Goal: Obtain resource: Obtain resource

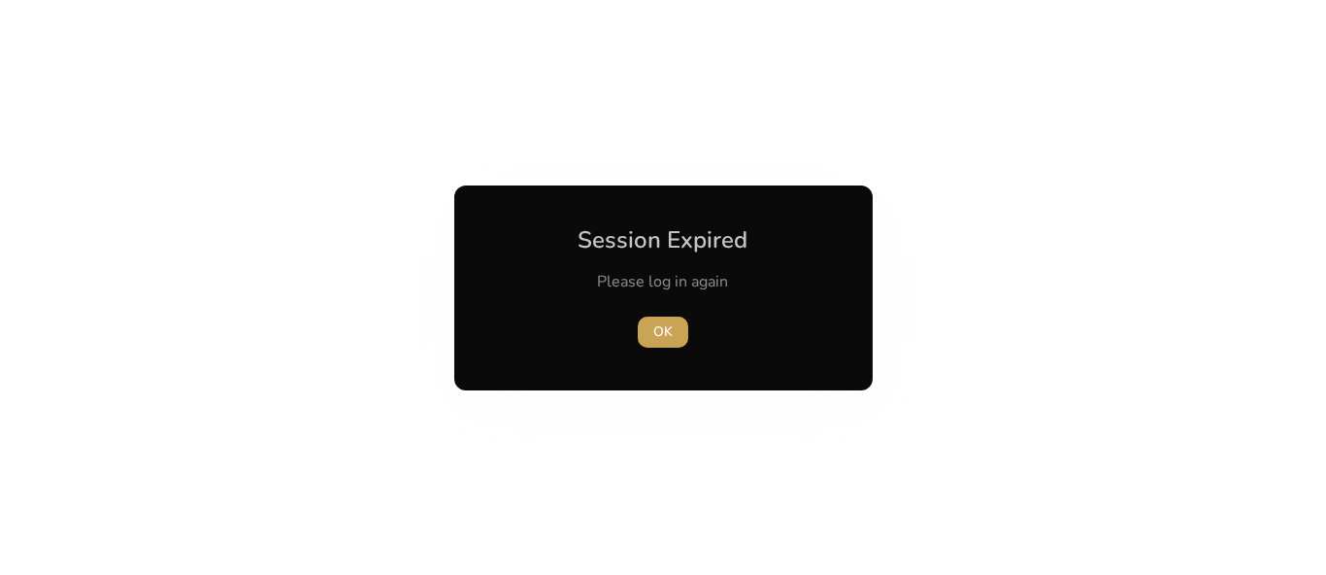
click at [663, 332] on span "OK" at bounding box center [662, 331] width 19 height 20
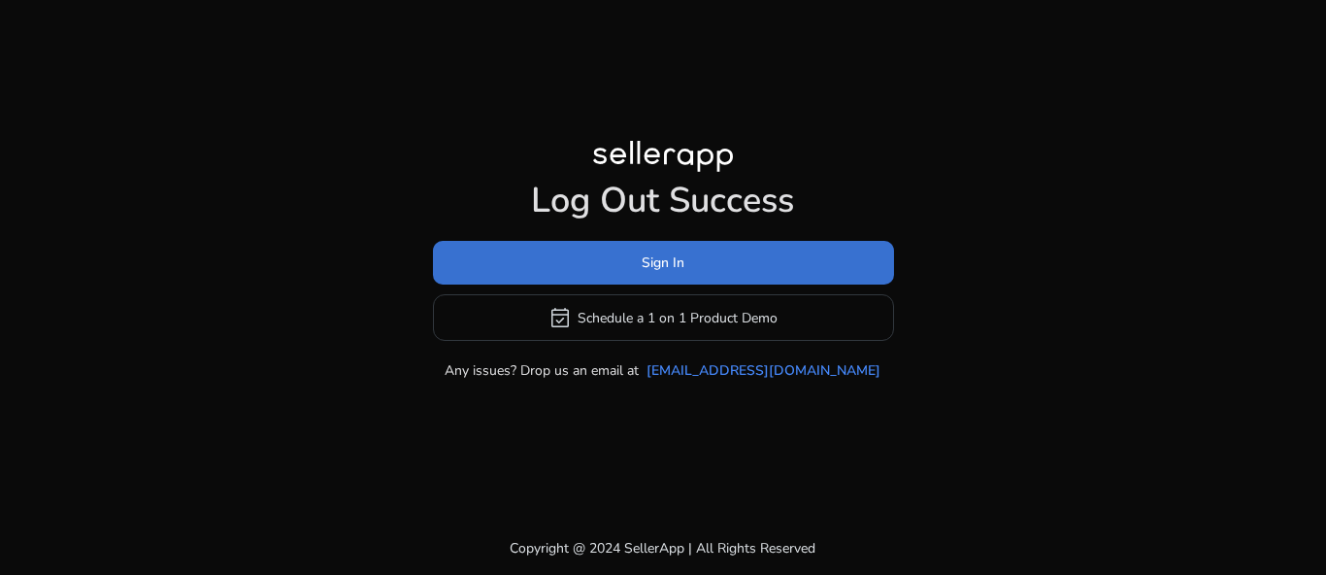
click at [685, 266] on span at bounding box center [663, 263] width 461 height 47
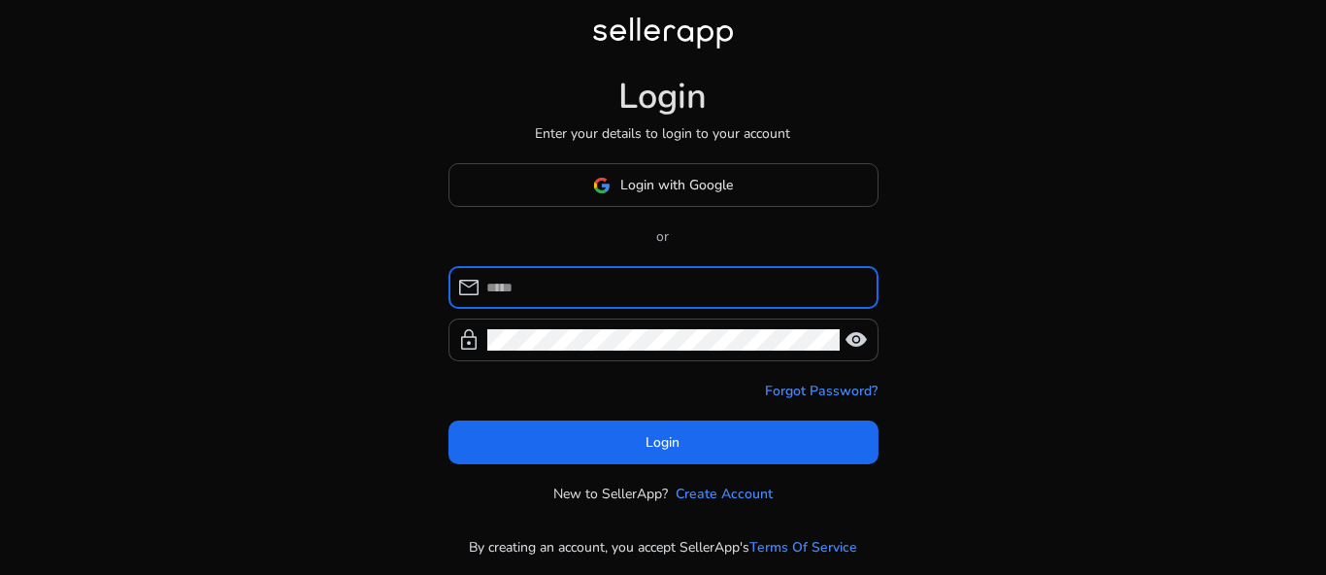
type input "**********"
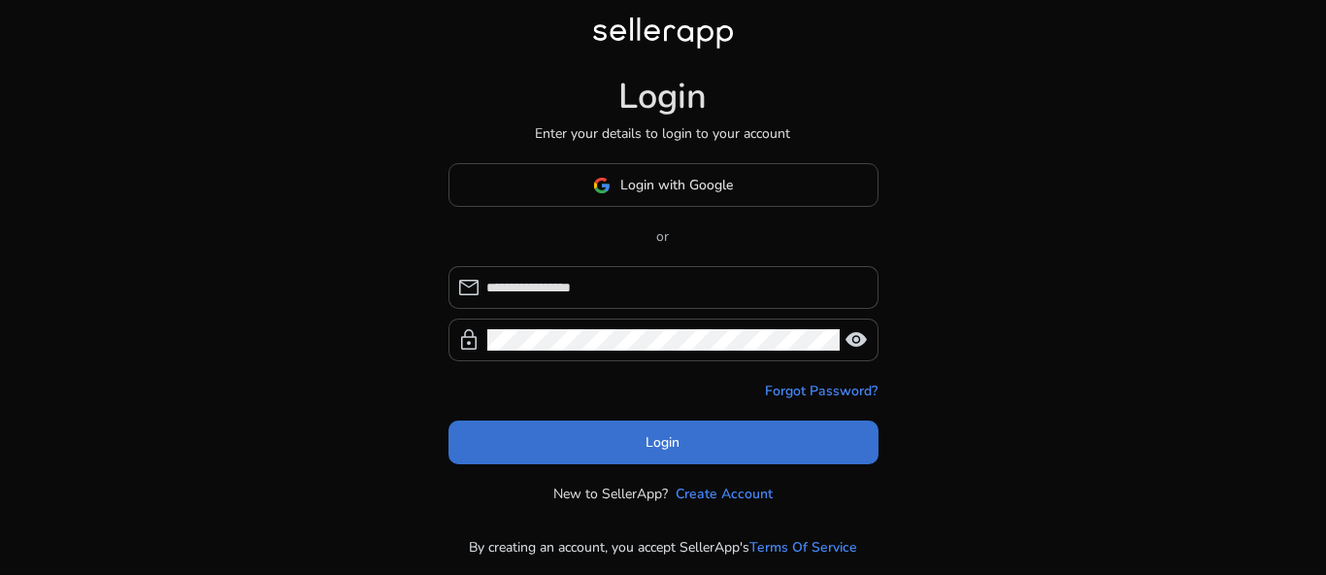
click at [674, 444] on span "Login" at bounding box center [663, 442] width 34 height 20
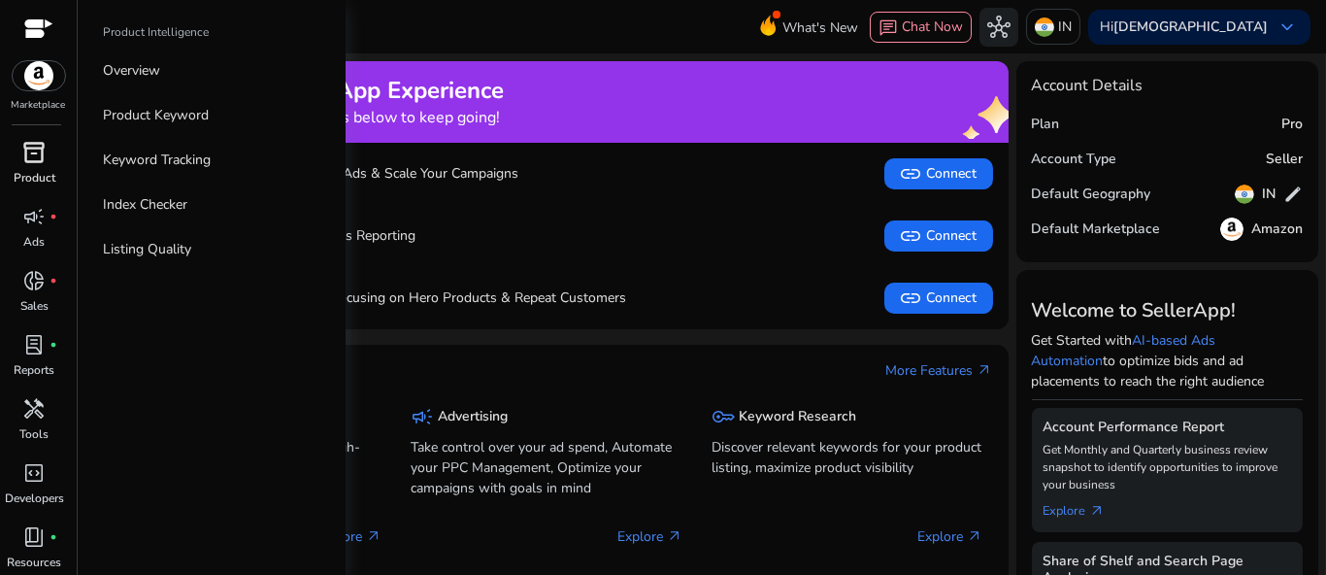
click at [40, 146] on span "inventory_2" at bounding box center [34, 152] width 23 height 23
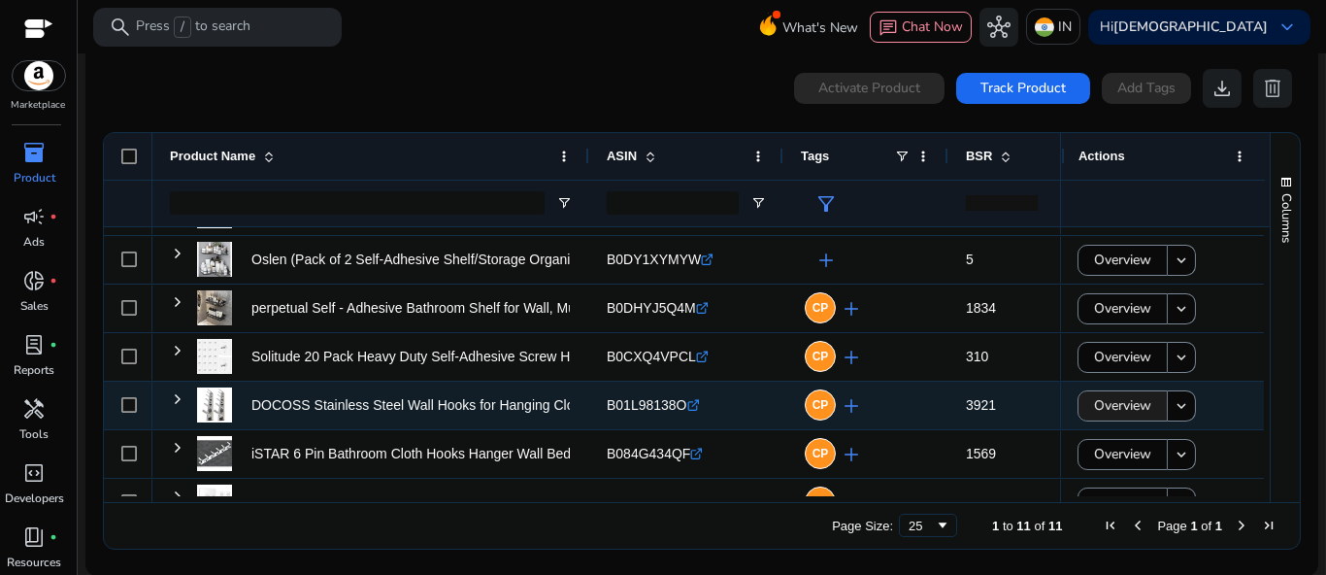
click at [1118, 400] on span "Overview" at bounding box center [1122, 405] width 57 height 40
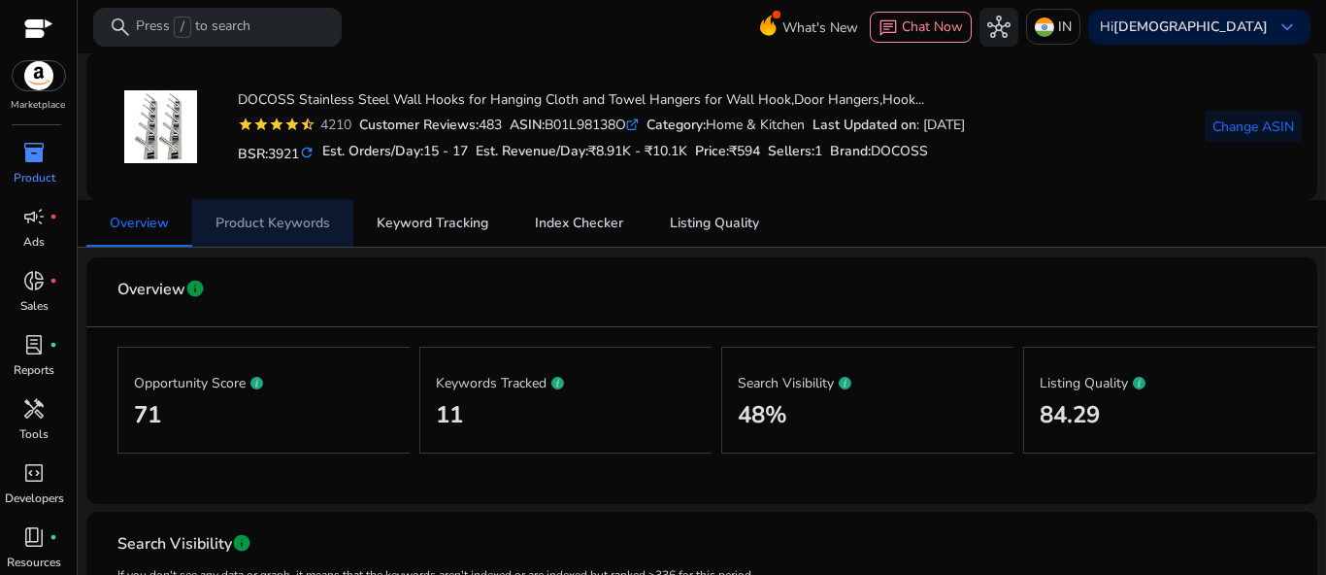
click at [303, 223] on span "Product Keywords" at bounding box center [272, 223] width 115 height 14
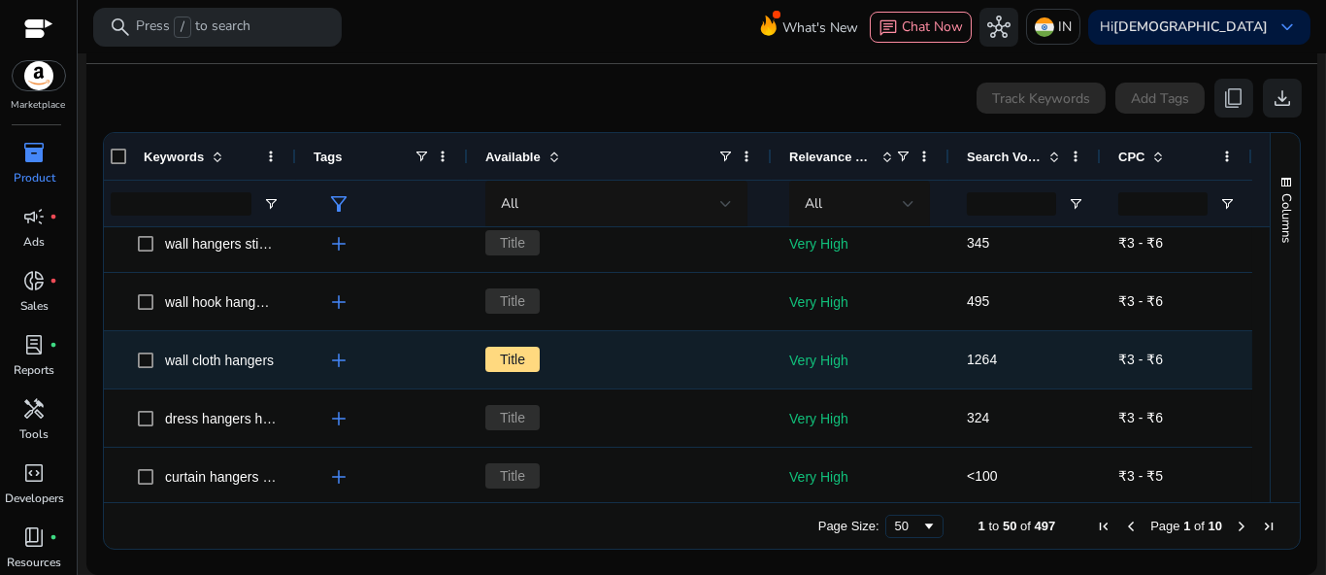
scroll to position [73, 0]
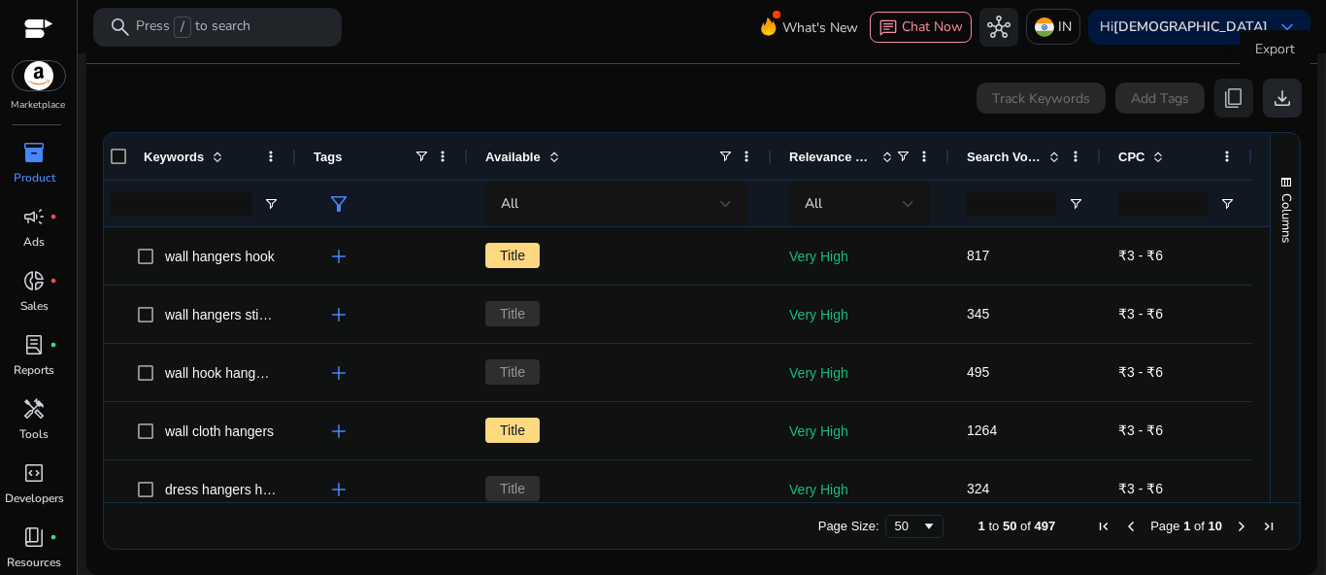
click at [1161, 99] on span "download" at bounding box center [1281, 97] width 23 height 23
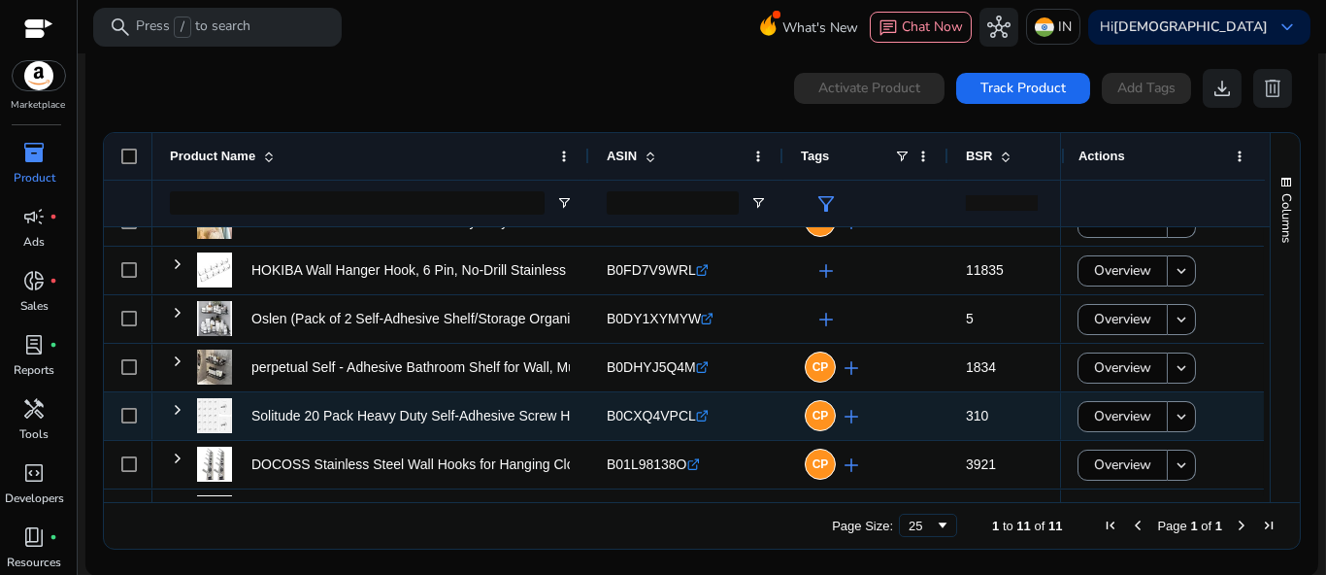
scroll to position [140, 0]
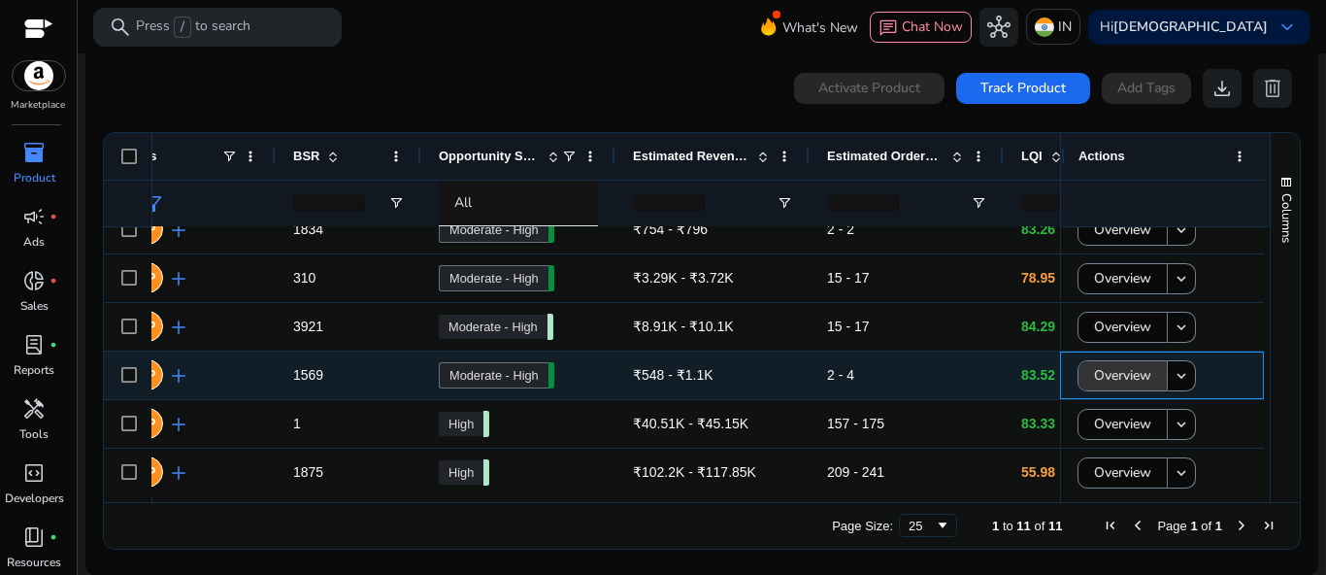
click at [1108, 376] on span "Overview" at bounding box center [1122, 375] width 57 height 40
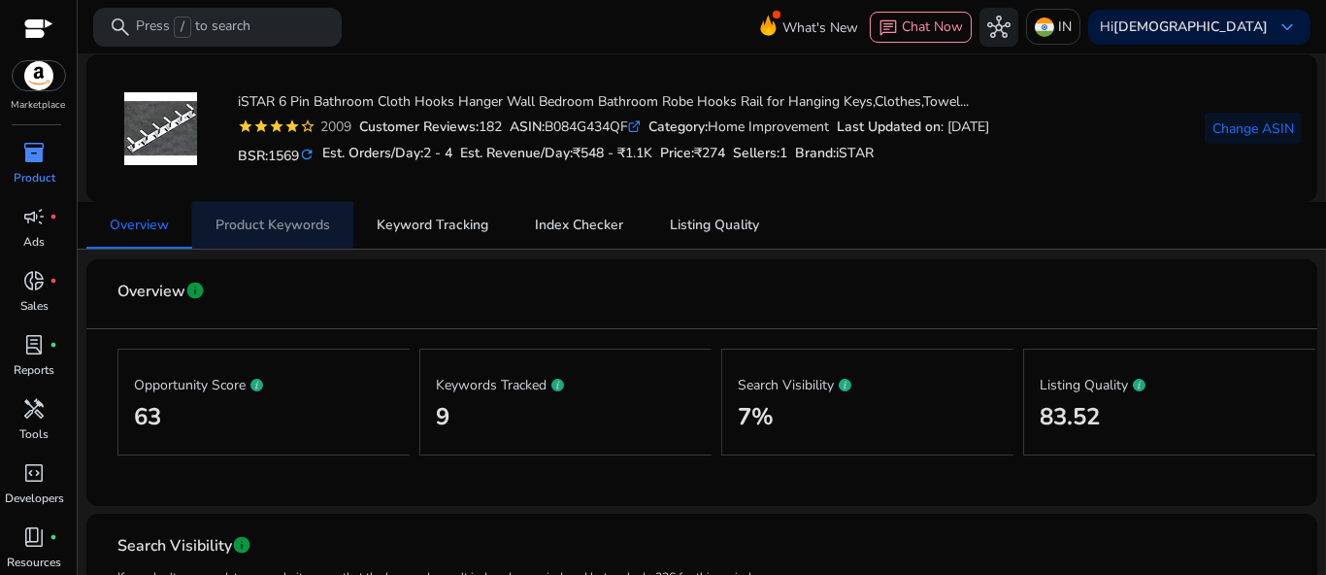
click at [299, 227] on span "Product Keywords" at bounding box center [272, 225] width 115 height 14
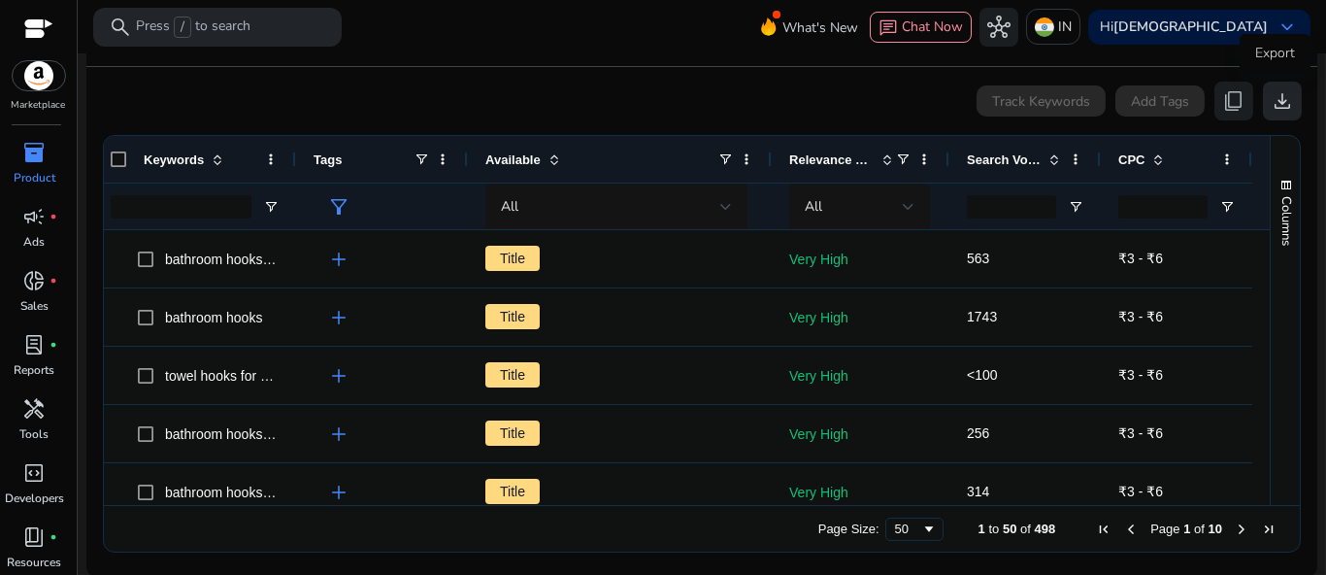
click at [1161, 102] on span "download" at bounding box center [1281, 100] width 23 height 23
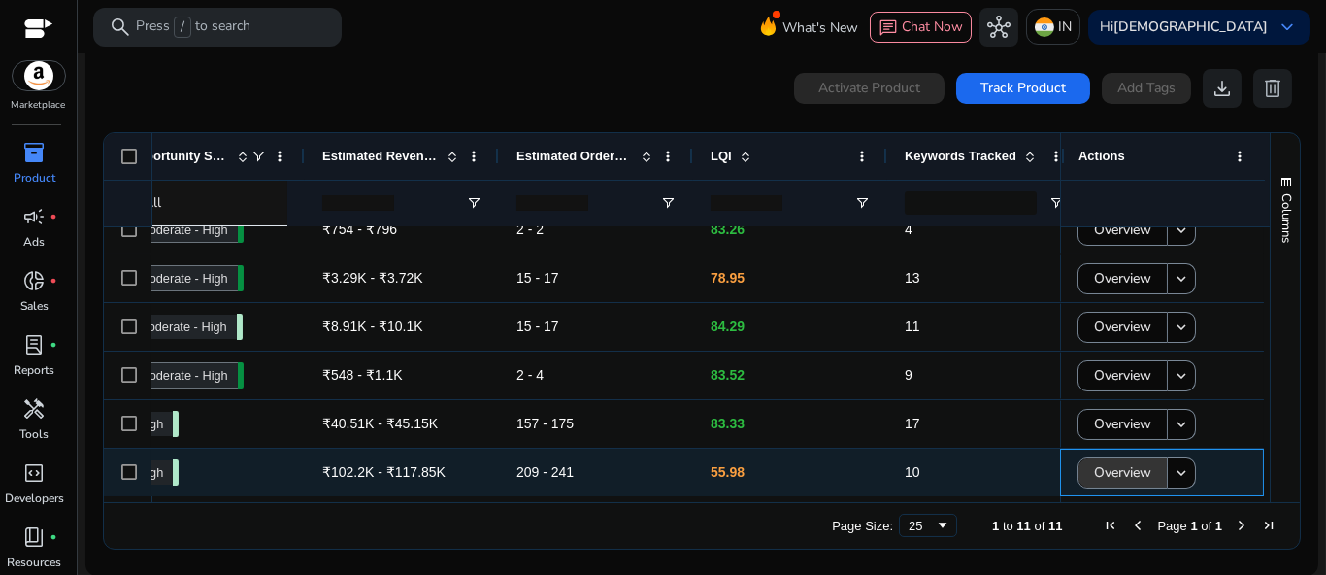
click at [1104, 471] on span "Overview" at bounding box center [1122, 472] width 57 height 40
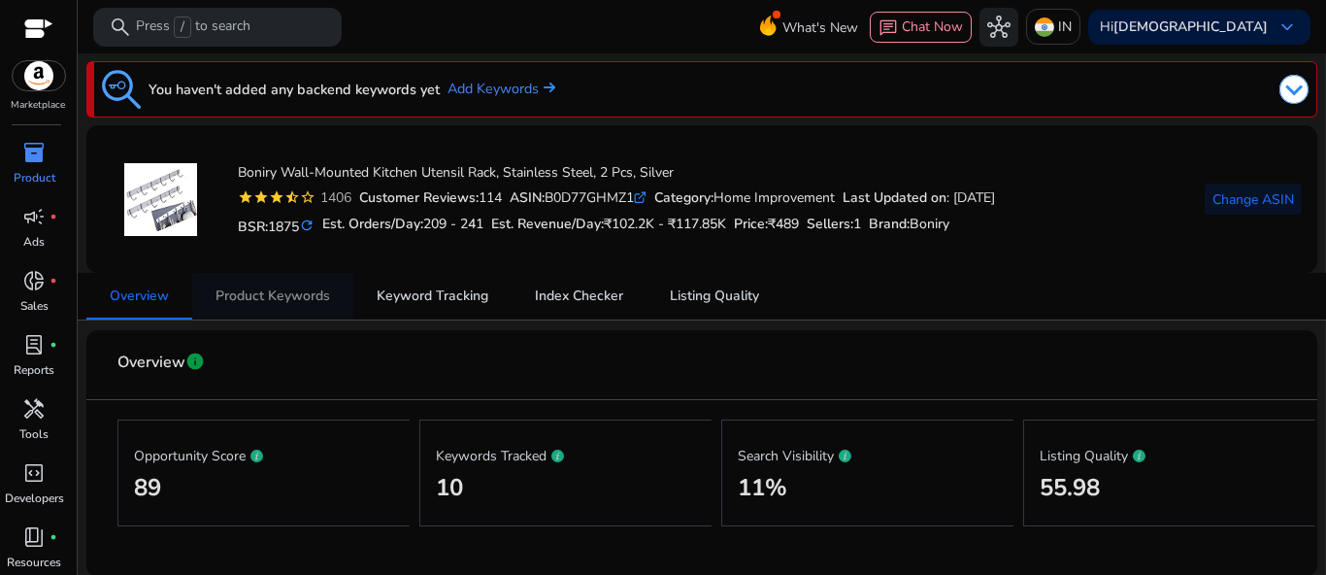
click at [286, 293] on span "Product Keywords" at bounding box center [272, 296] width 115 height 14
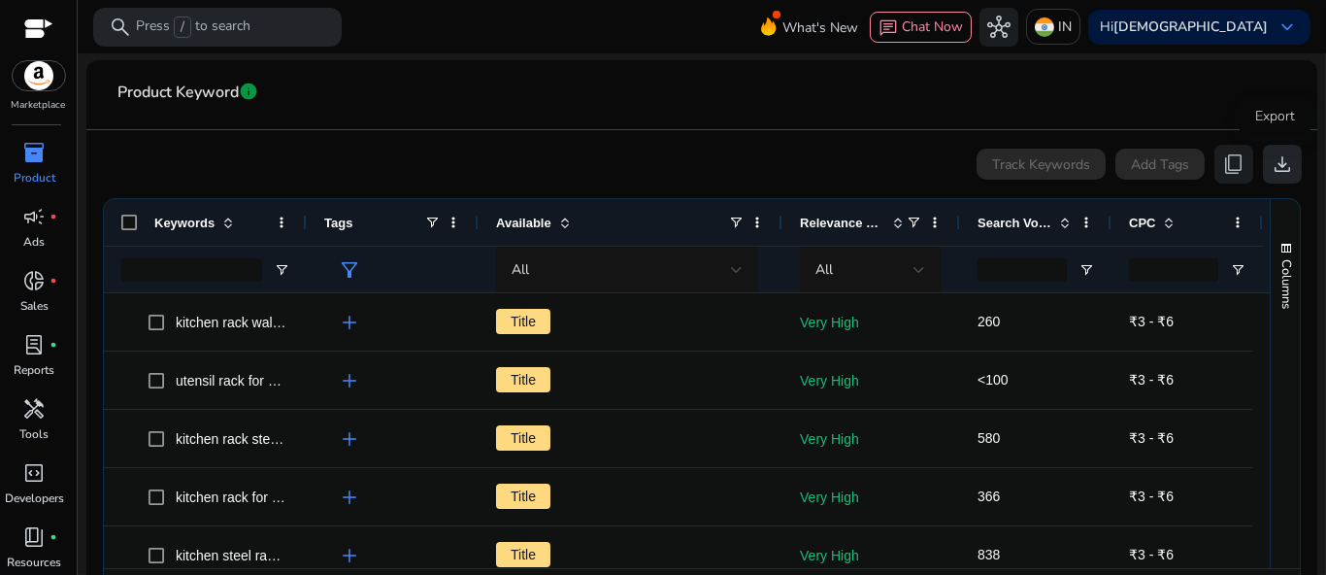
click at [1278, 161] on span "download" at bounding box center [1281, 163] width 23 height 23
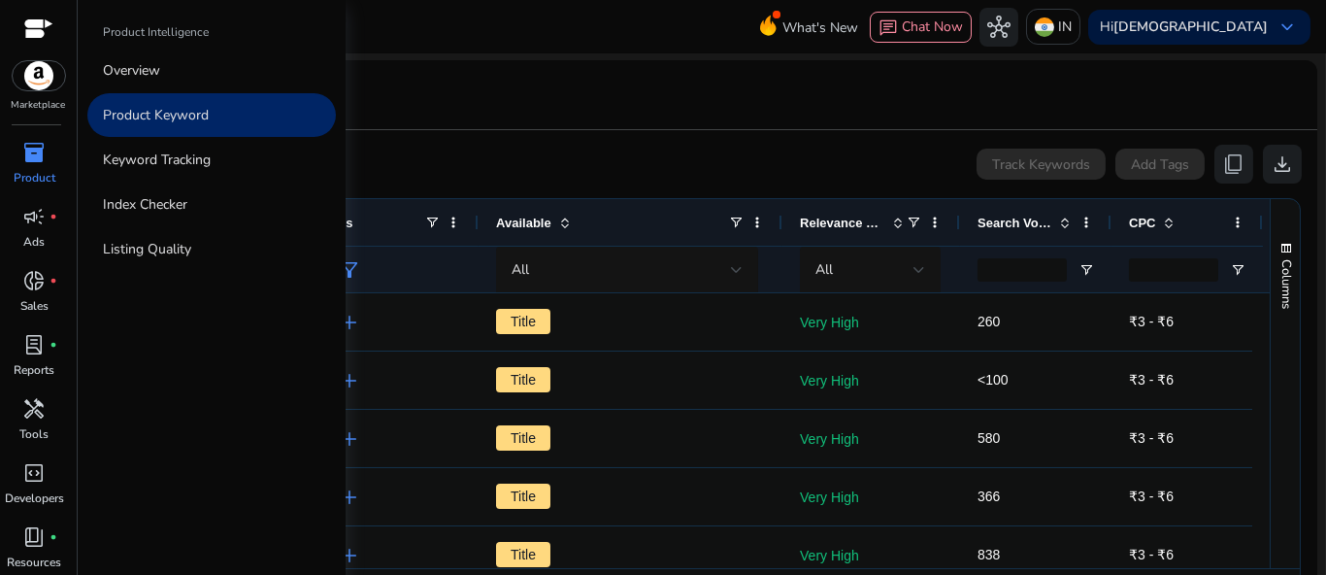
click at [40, 162] on span "inventory_2" at bounding box center [34, 152] width 23 height 23
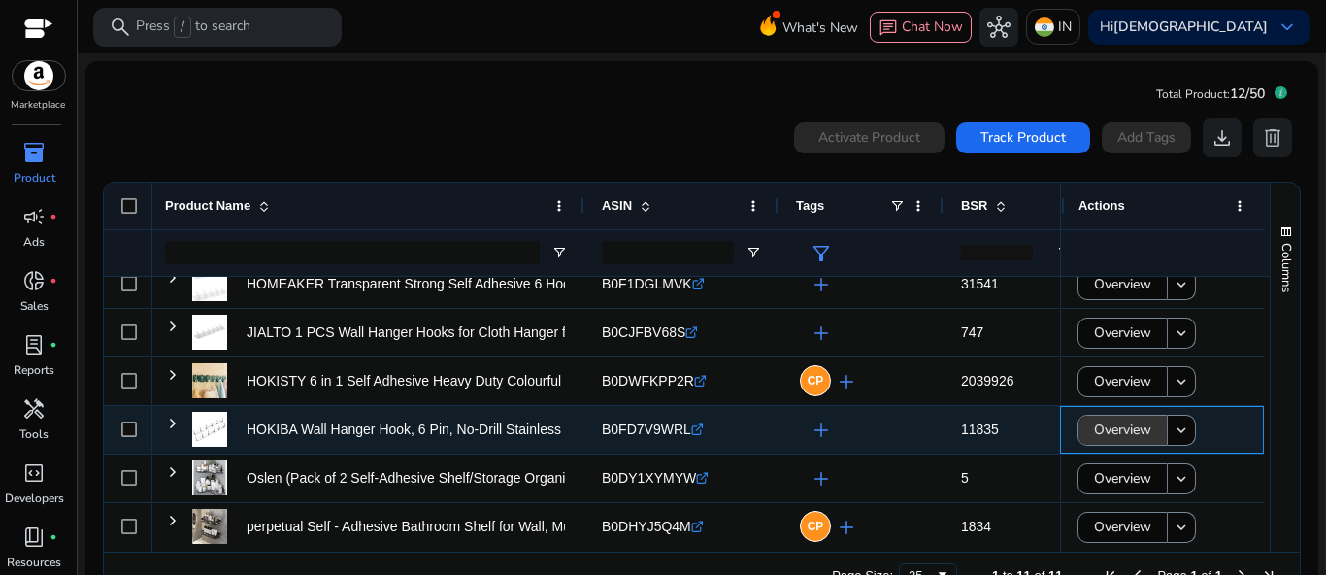
click at [1103, 430] on span "Overview" at bounding box center [1122, 430] width 57 height 40
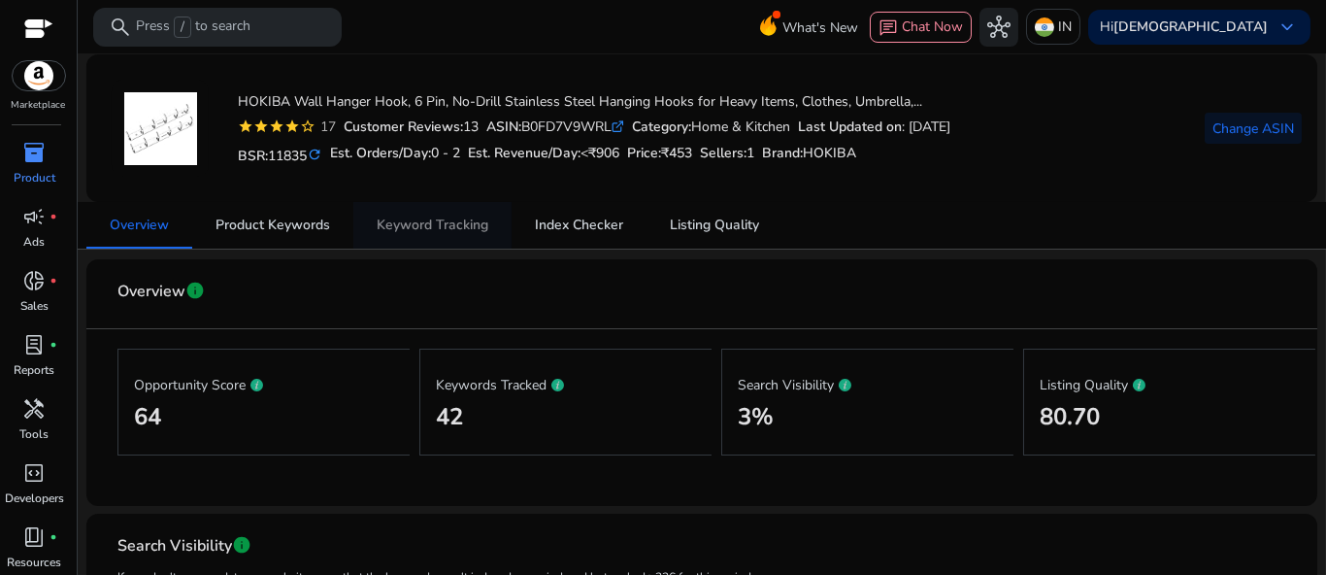
click at [455, 225] on span "Keyword Tracking" at bounding box center [433, 225] width 112 height 14
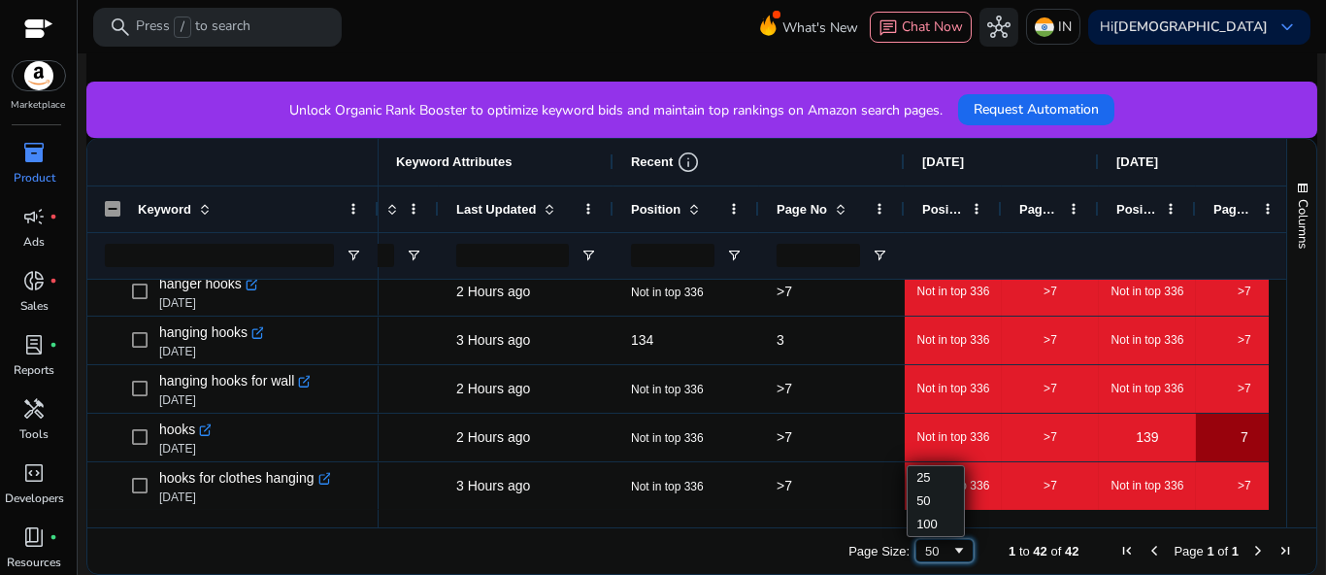
click at [951, 550] on span "Page Size" at bounding box center [959, 551] width 16 height 16
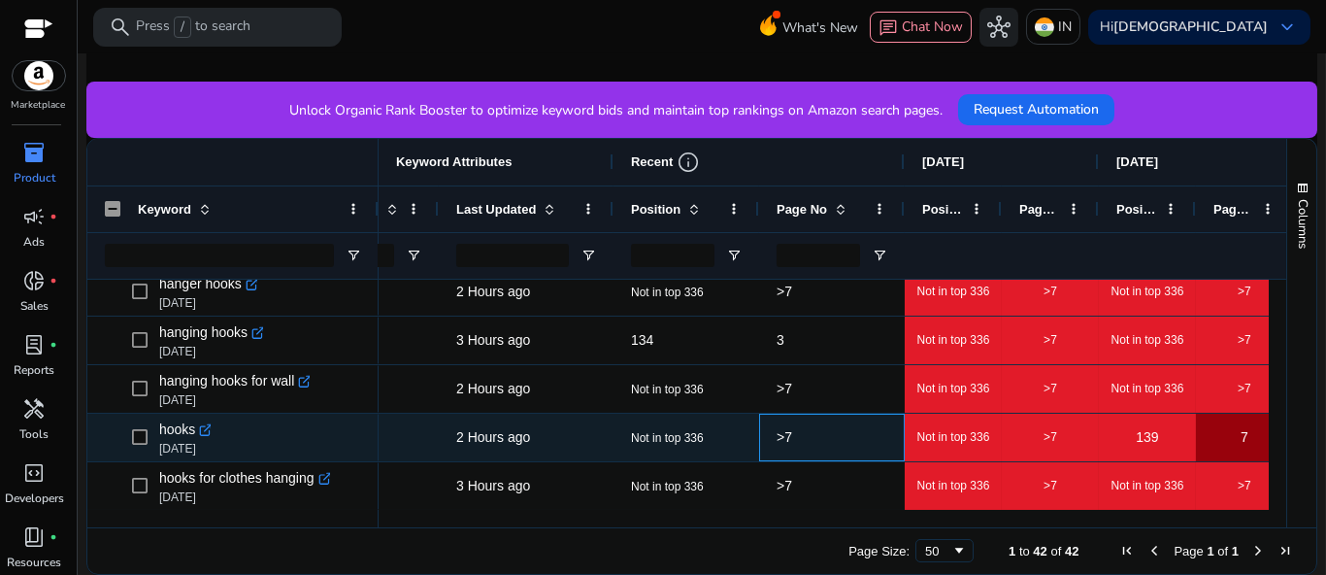
click at [848, 455] on div ">7" at bounding box center [831, 437] width 111 height 46
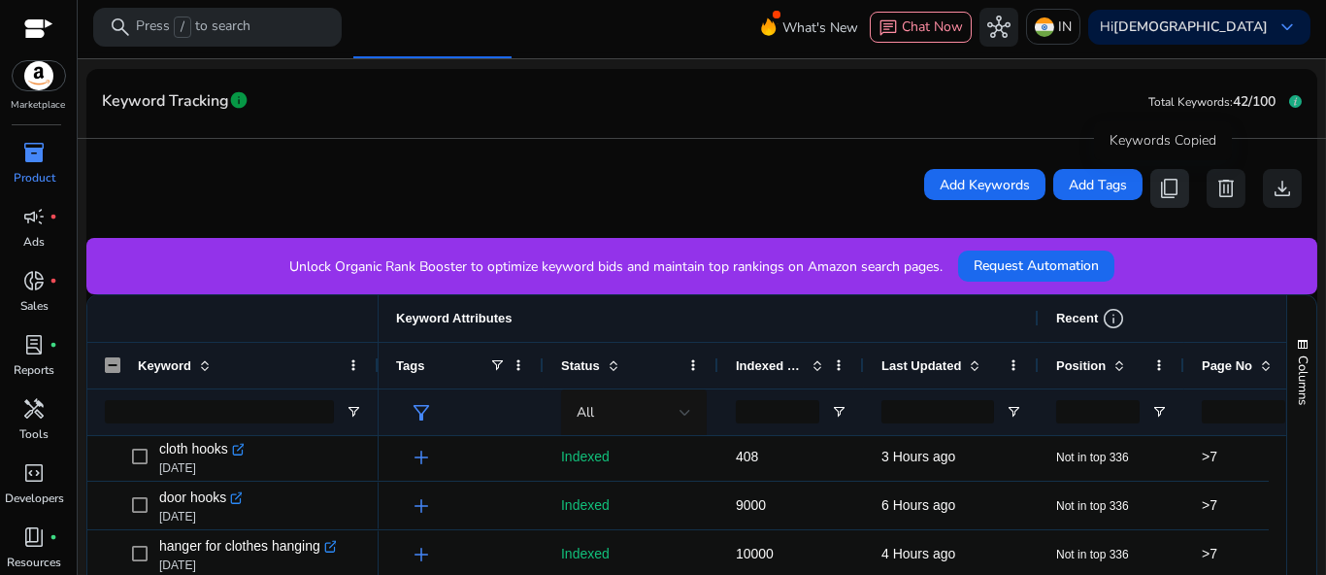
click at [1167, 195] on span "content_copy" at bounding box center [1169, 188] width 23 height 23
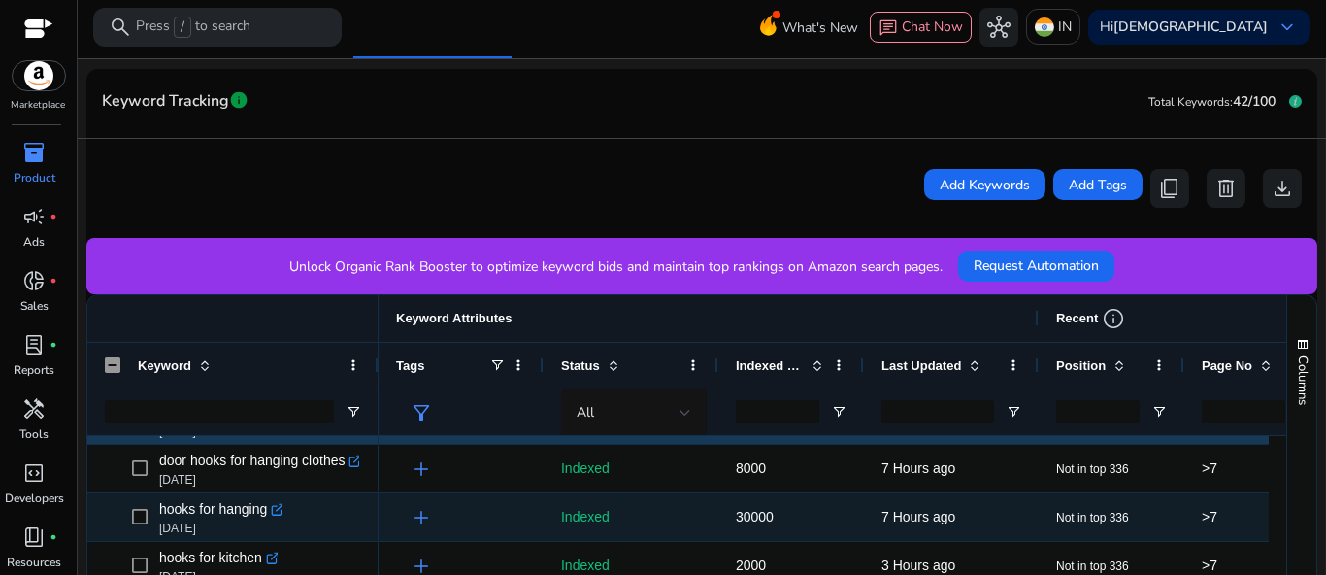
scroll to position [1157, 0]
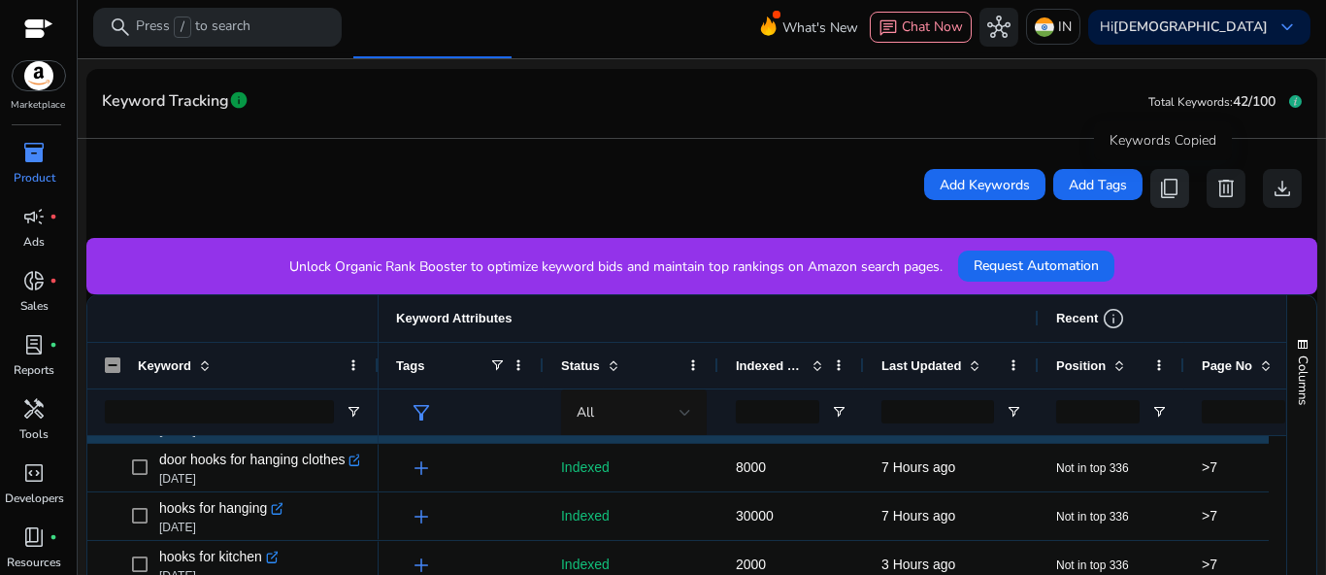
click at [1165, 194] on span "content_copy" at bounding box center [1169, 188] width 23 height 23
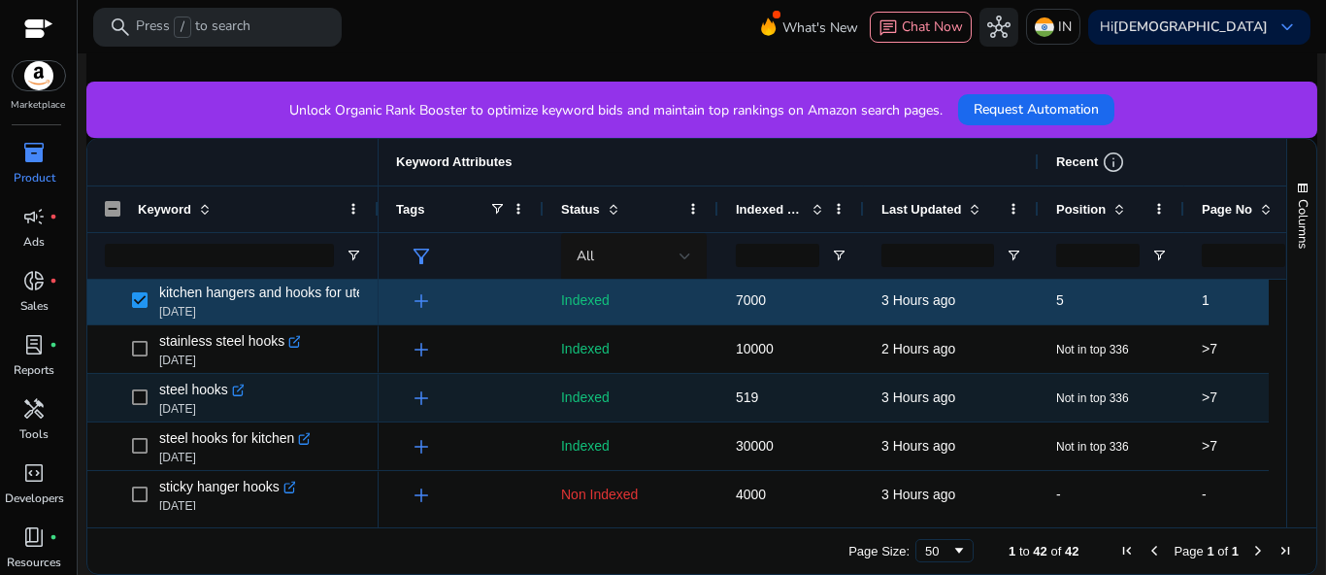
scroll to position [1326, 0]
